Goal: Find specific page/section: Find specific page/section

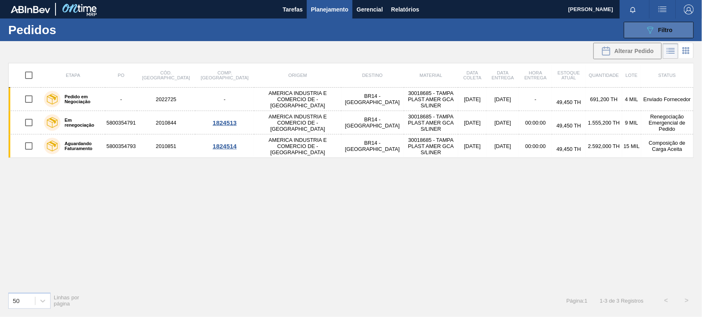
click at [667, 24] on button "089F7B8B-B2A5-4AFE-B5C0-19BA573D28AC Filtro" at bounding box center [659, 30] width 70 height 16
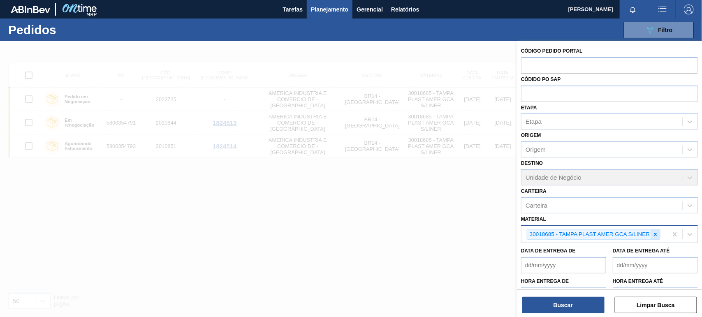
click at [658, 233] on icon at bounding box center [656, 235] width 6 height 6
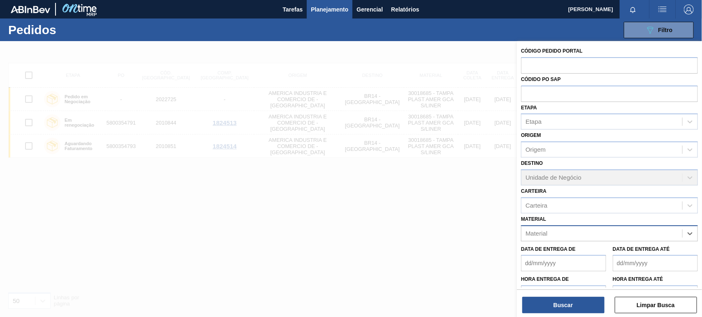
paste input "30031247"
type input "30031247"
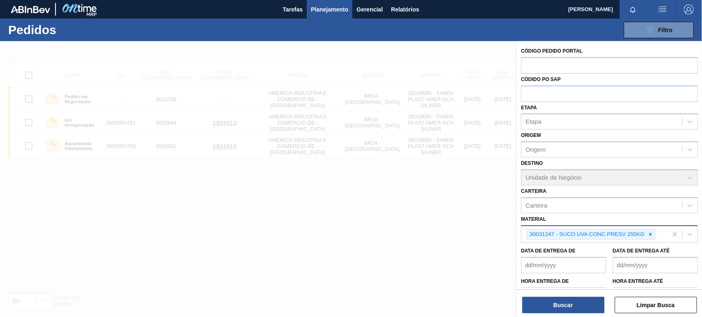
click at [572, 314] on div "Código Pedido Portal Códido PO SAP Etapa Etapa Origem Origem Destino Unidade de…" at bounding box center [609, 180] width 185 height 278
click at [563, 309] on button "Buscar" at bounding box center [563, 305] width 82 height 16
